Goal: Navigation & Orientation: Find specific page/section

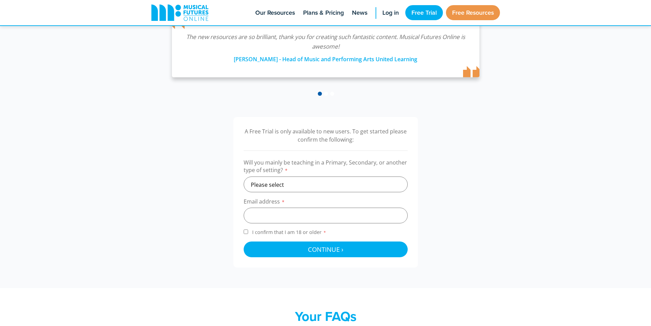
scroll to position [137, 0]
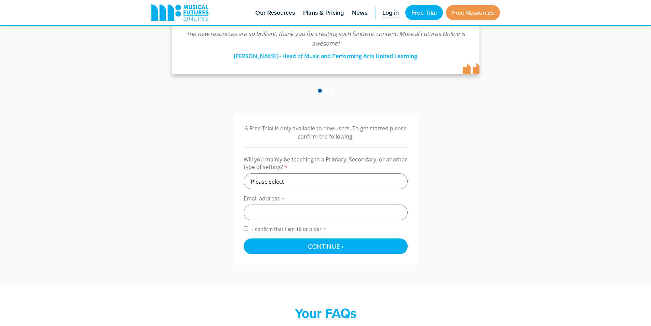
click at [383, 14] on span "Log in" at bounding box center [391, 12] width 16 height 9
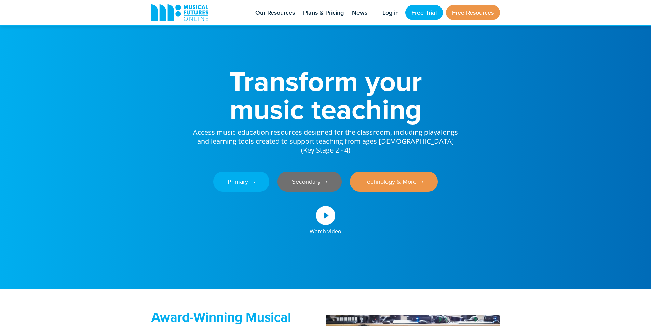
click at [303, 183] on link "Secondary ‎‏‏‎ ‎ ›" at bounding box center [310, 182] width 64 height 20
click at [302, 187] on link "Secondary ‎‏‏‎ ‎ ›" at bounding box center [310, 182] width 64 height 20
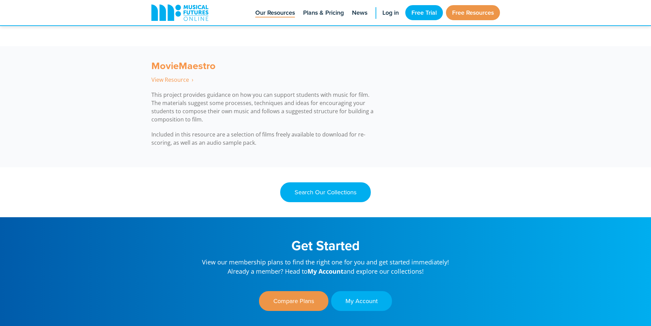
scroll to position [2416, 0]
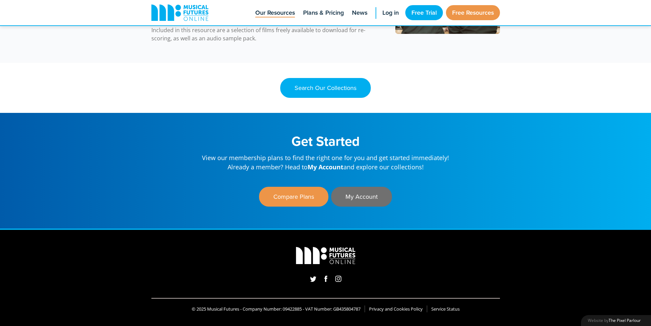
click at [364, 195] on link "My Account" at bounding box center [361, 197] width 61 height 20
